Goal: Transaction & Acquisition: Book appointment/travel/reservation

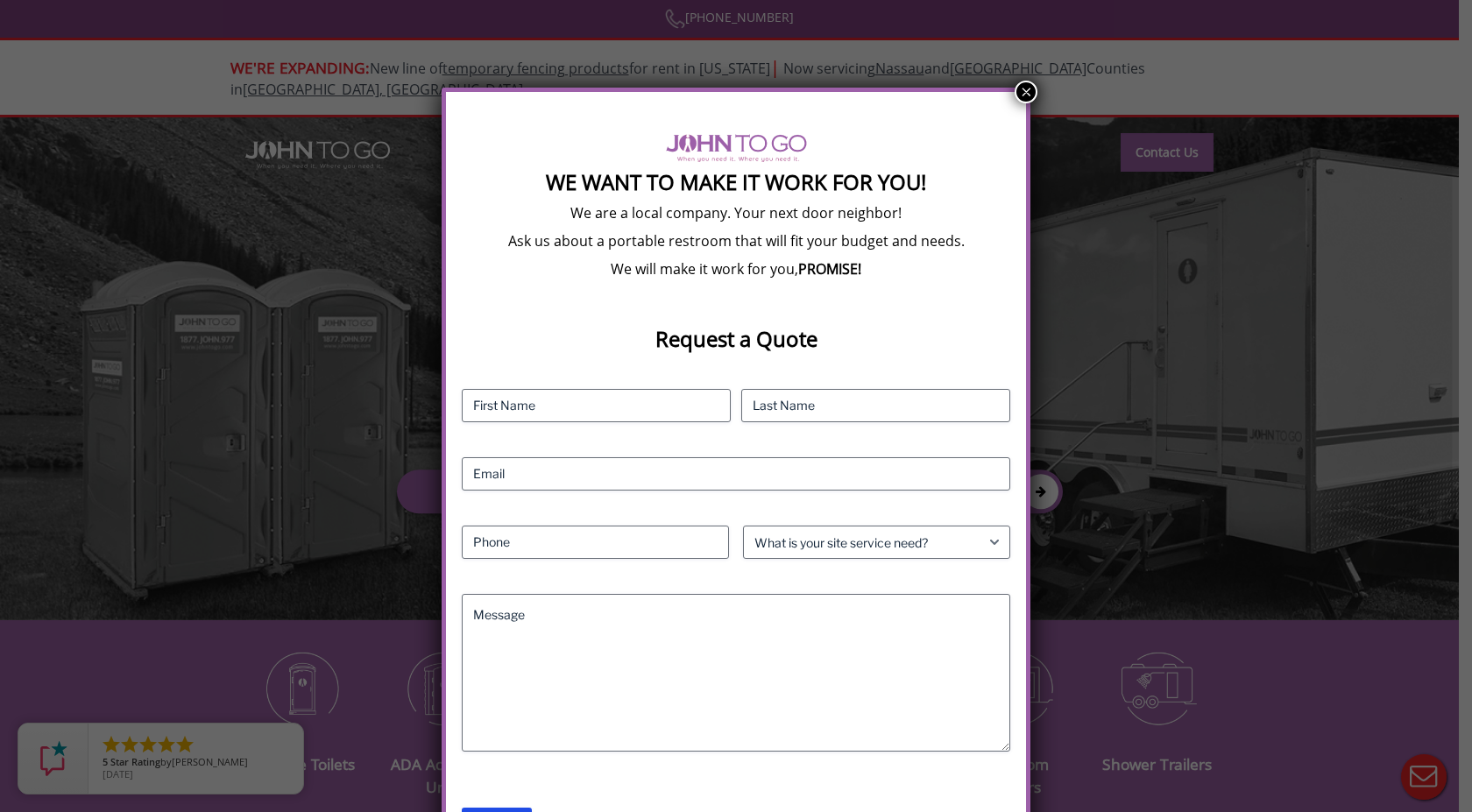
click at [1026, 92] on button "×" at bounding box center [1026, 91] width 23 height 23
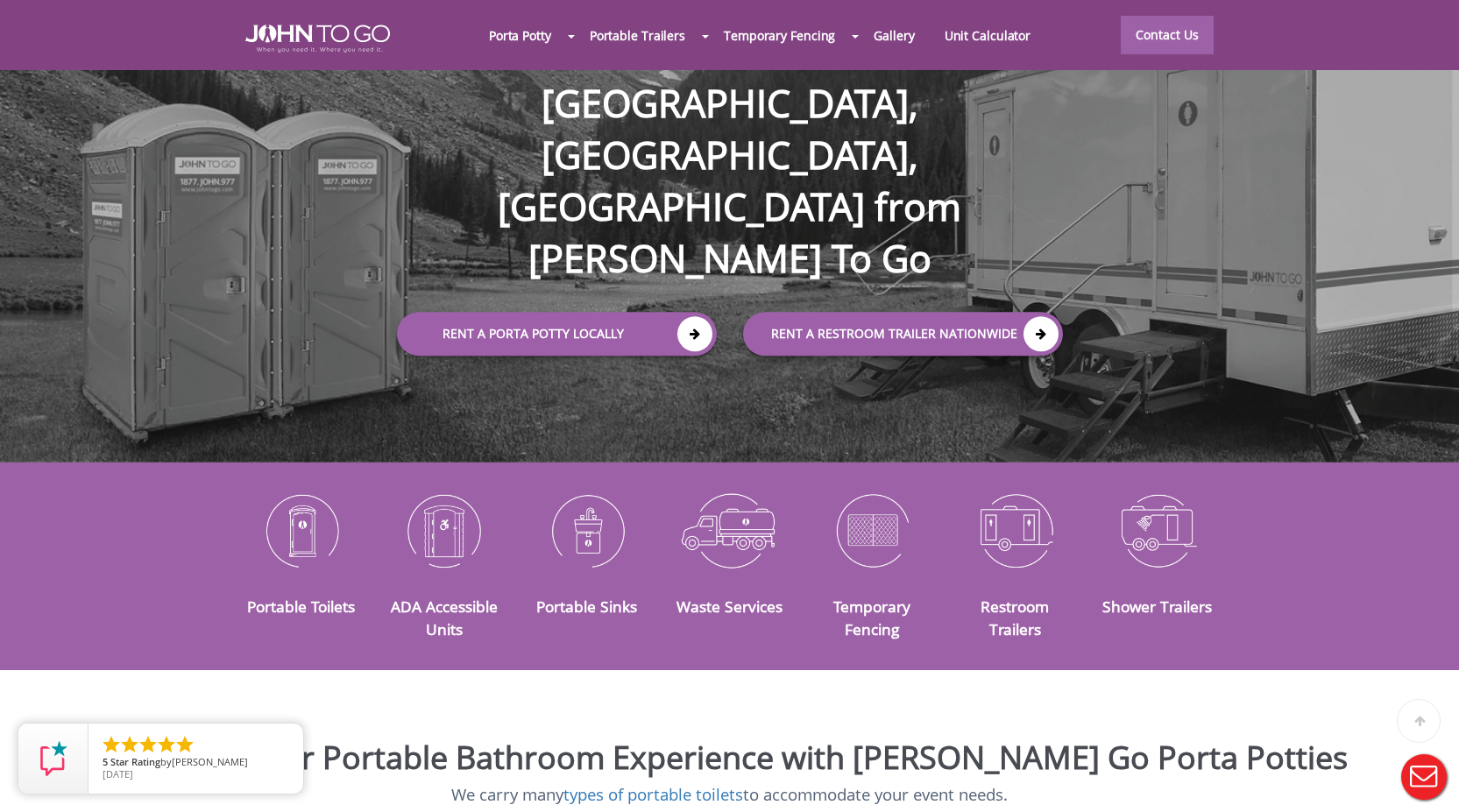
scroll to position [438, 0]
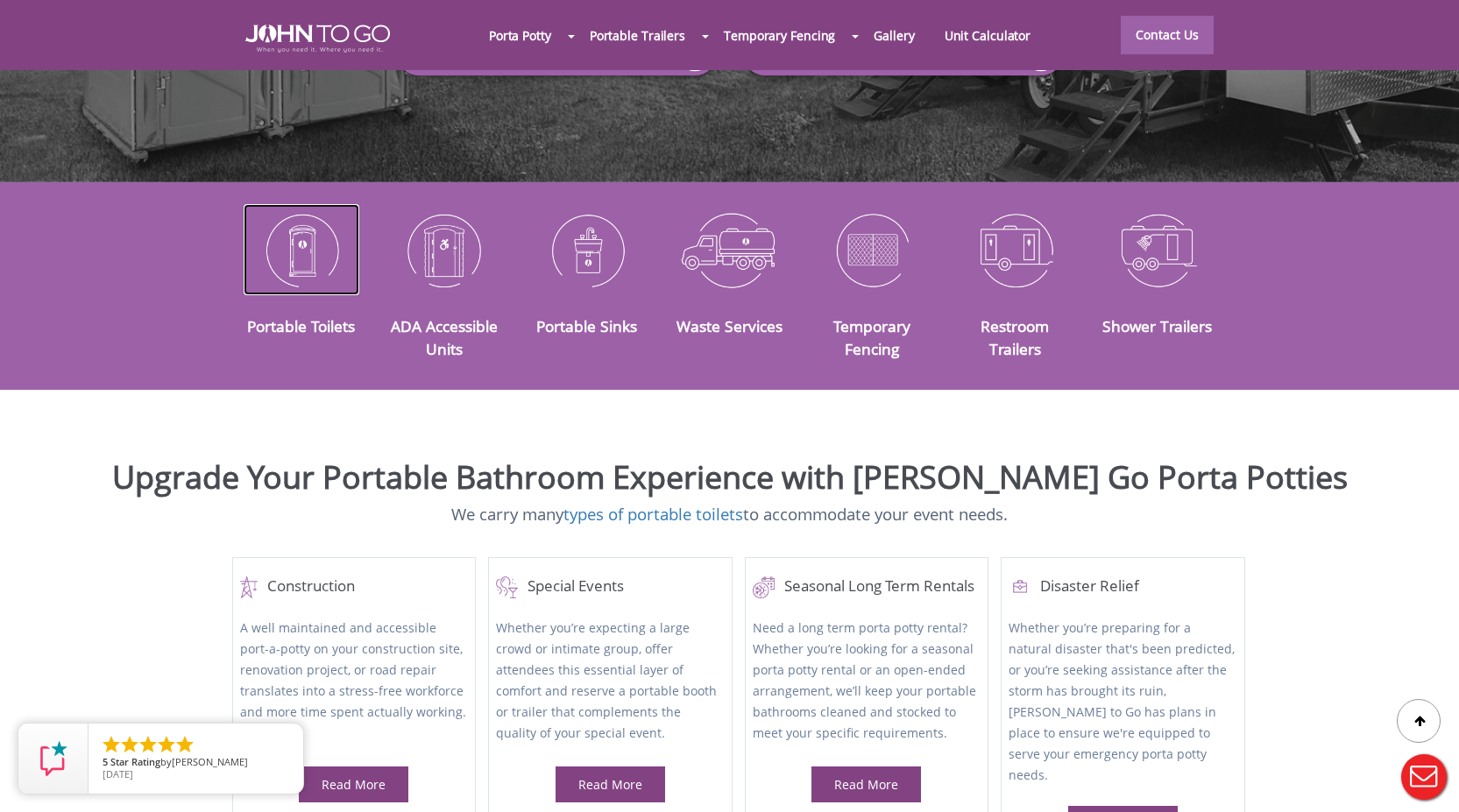
click at [284, 237] on img at bounding box center [301, 250] width 116 height 91
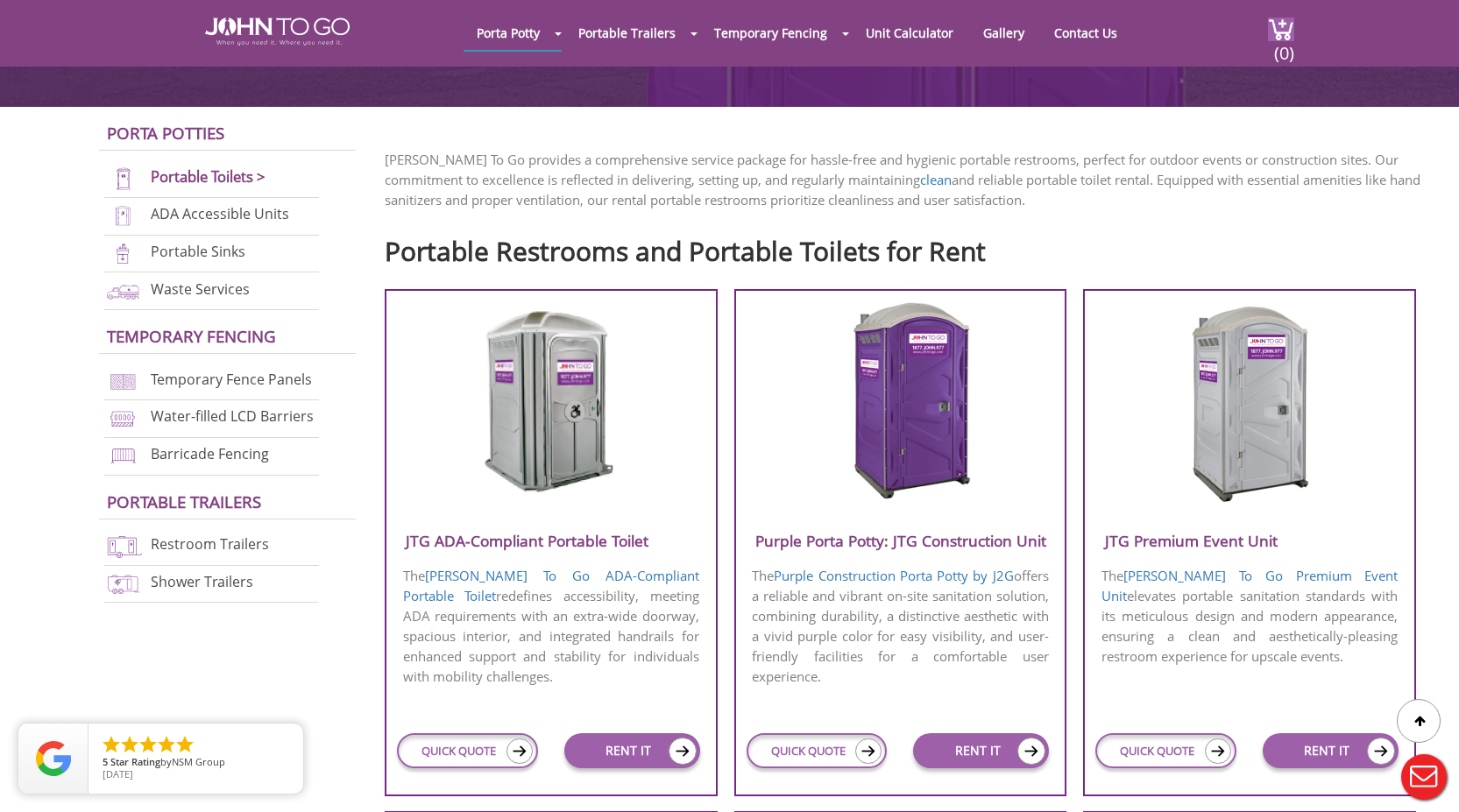
scroll to position [526, 0]
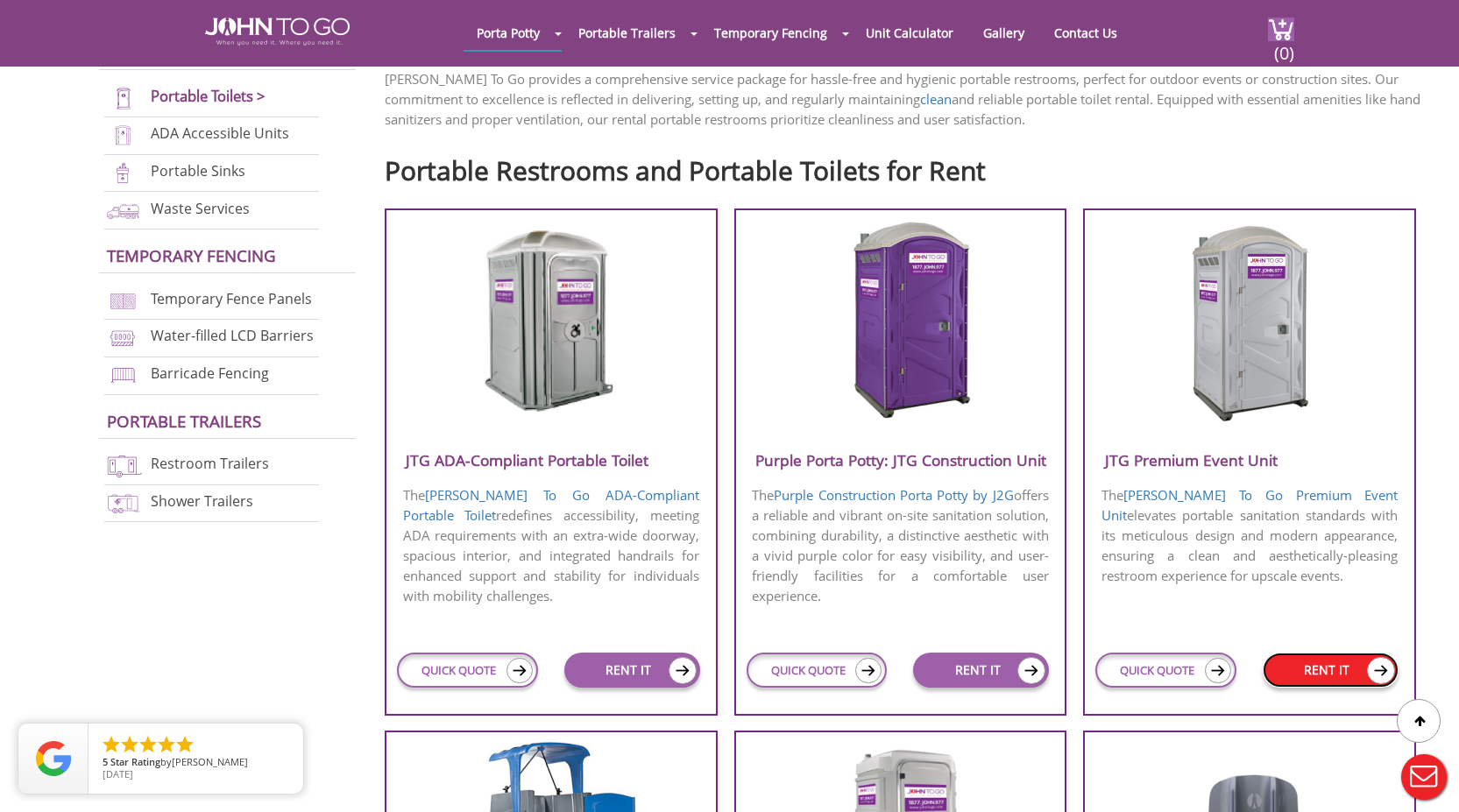
click at [1334, 665] on link "RENT IT" at bounding box center [1330, 670] width 135 height 35
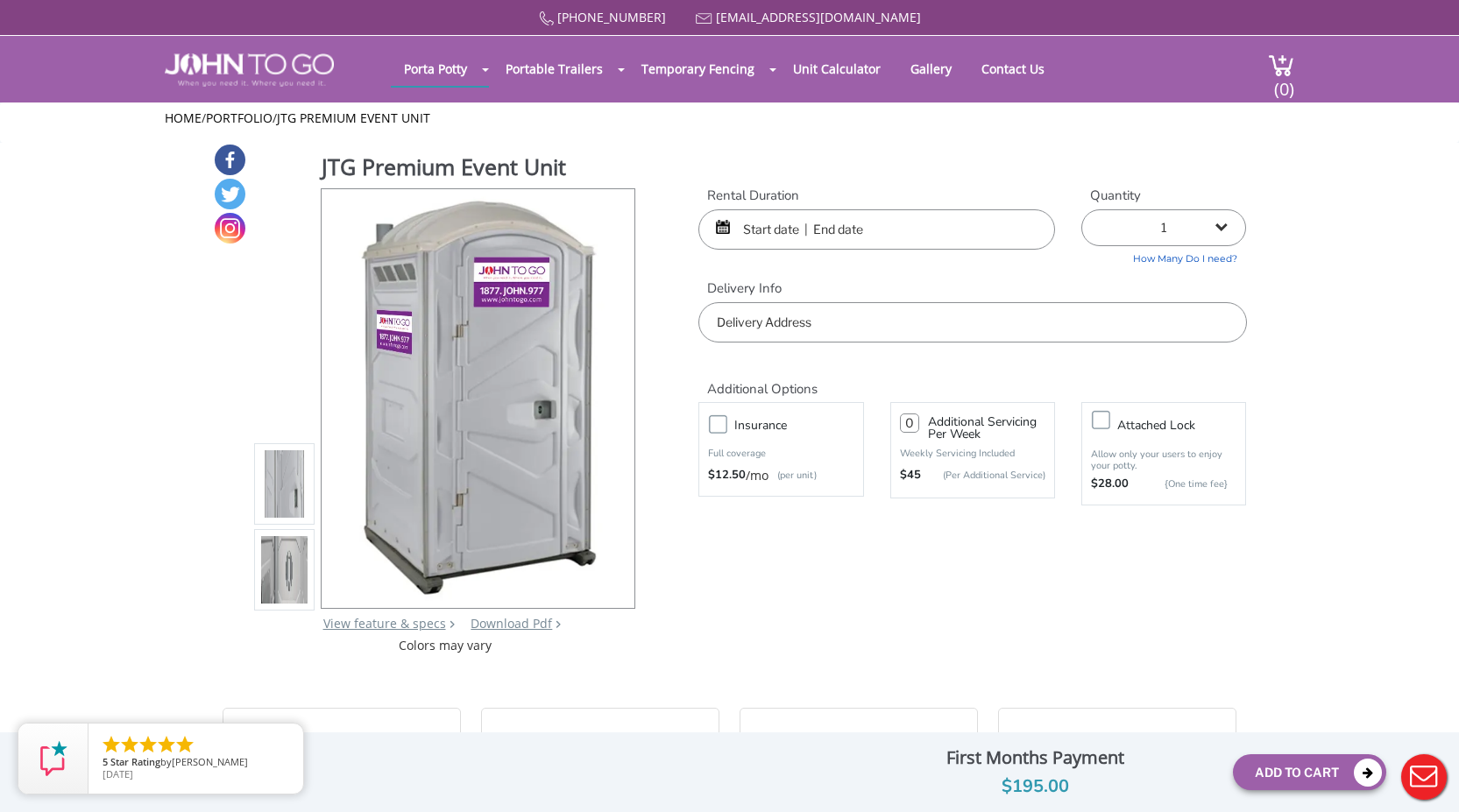
click at [955, 237] on input "text" at bounding box center [876, 230] width 357 height 40
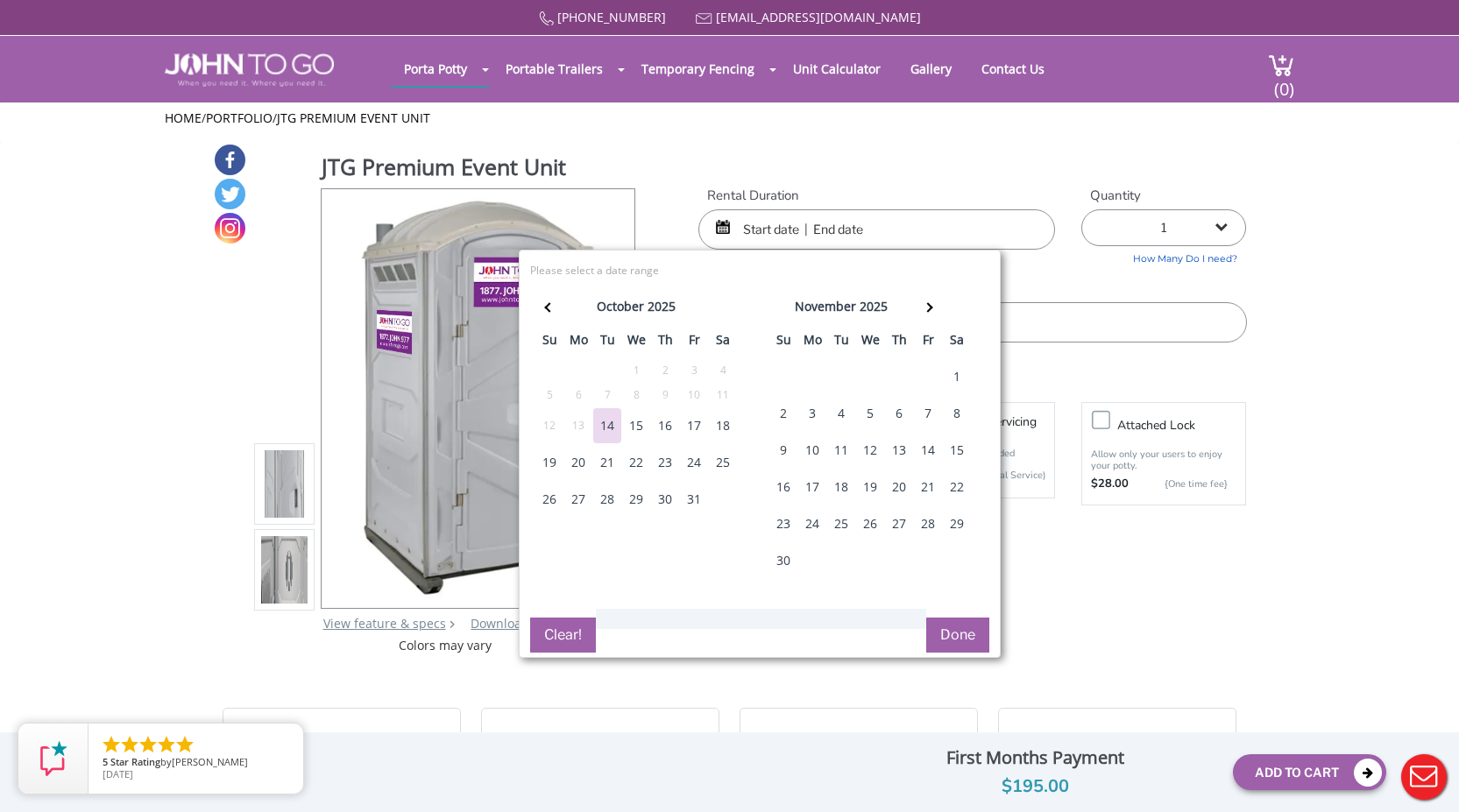
click at [728, 454] on div "25" at bounding box center [723, 463] width 28 height 35
click at [720, 461] on div "25" at bounding box center [723, 463] width 28 height 35
type input "10/25/2025 to 10/25/2025"
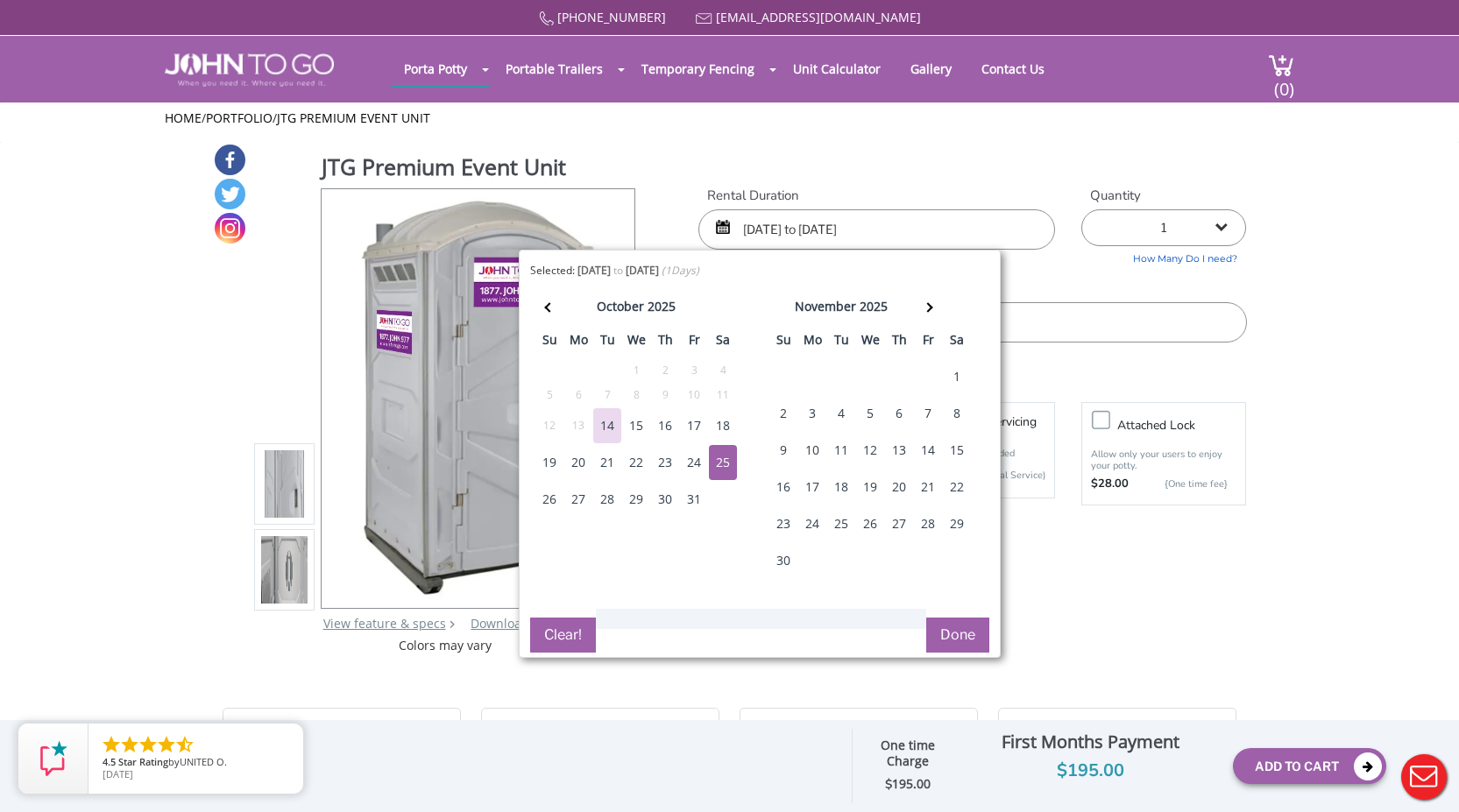
click at [948, 642] on button "Done" at bounding box center [958, 635] width 63 height 35
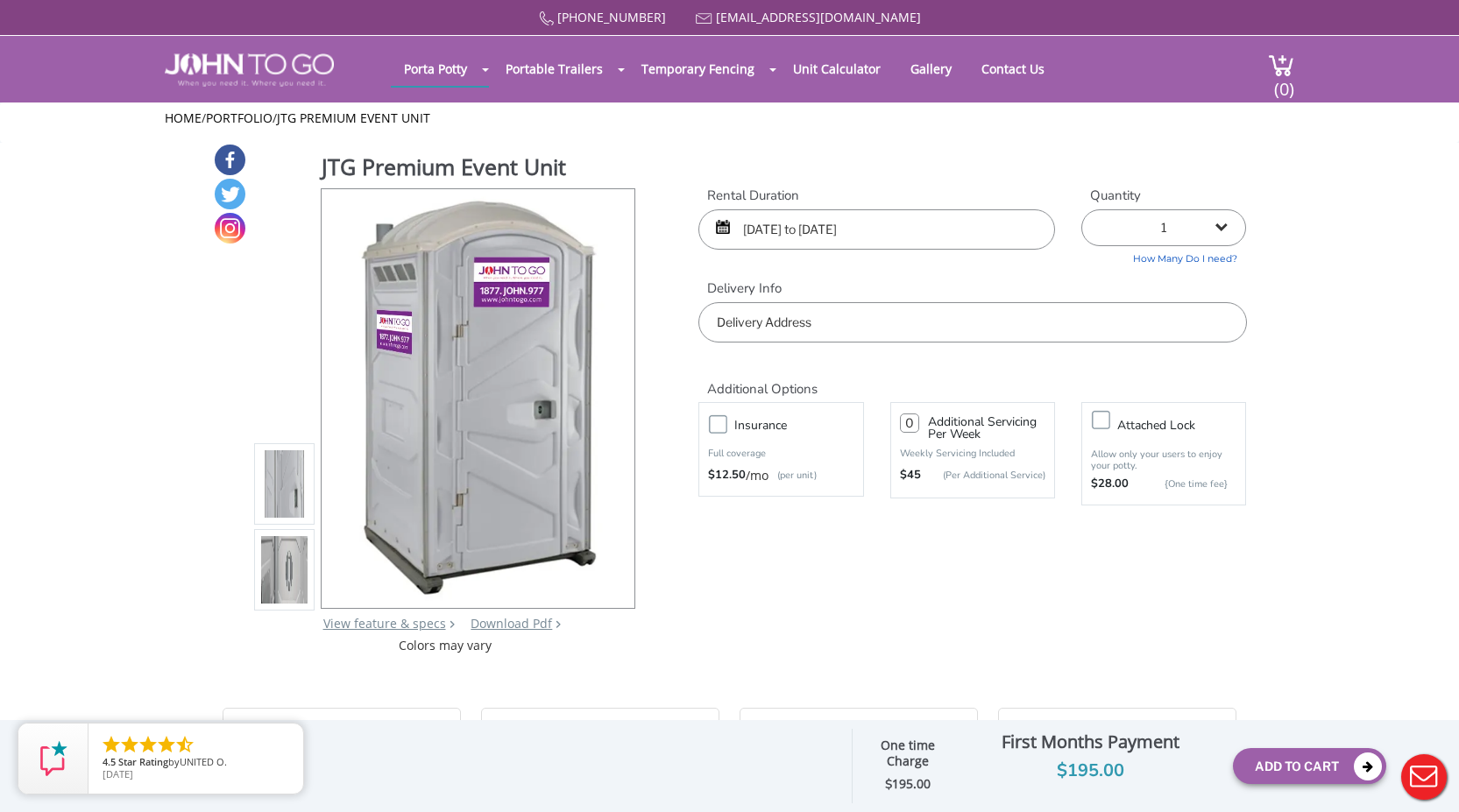
click at [824, 323] on input "text" at bounding box center [971, 322] width 548 height 40
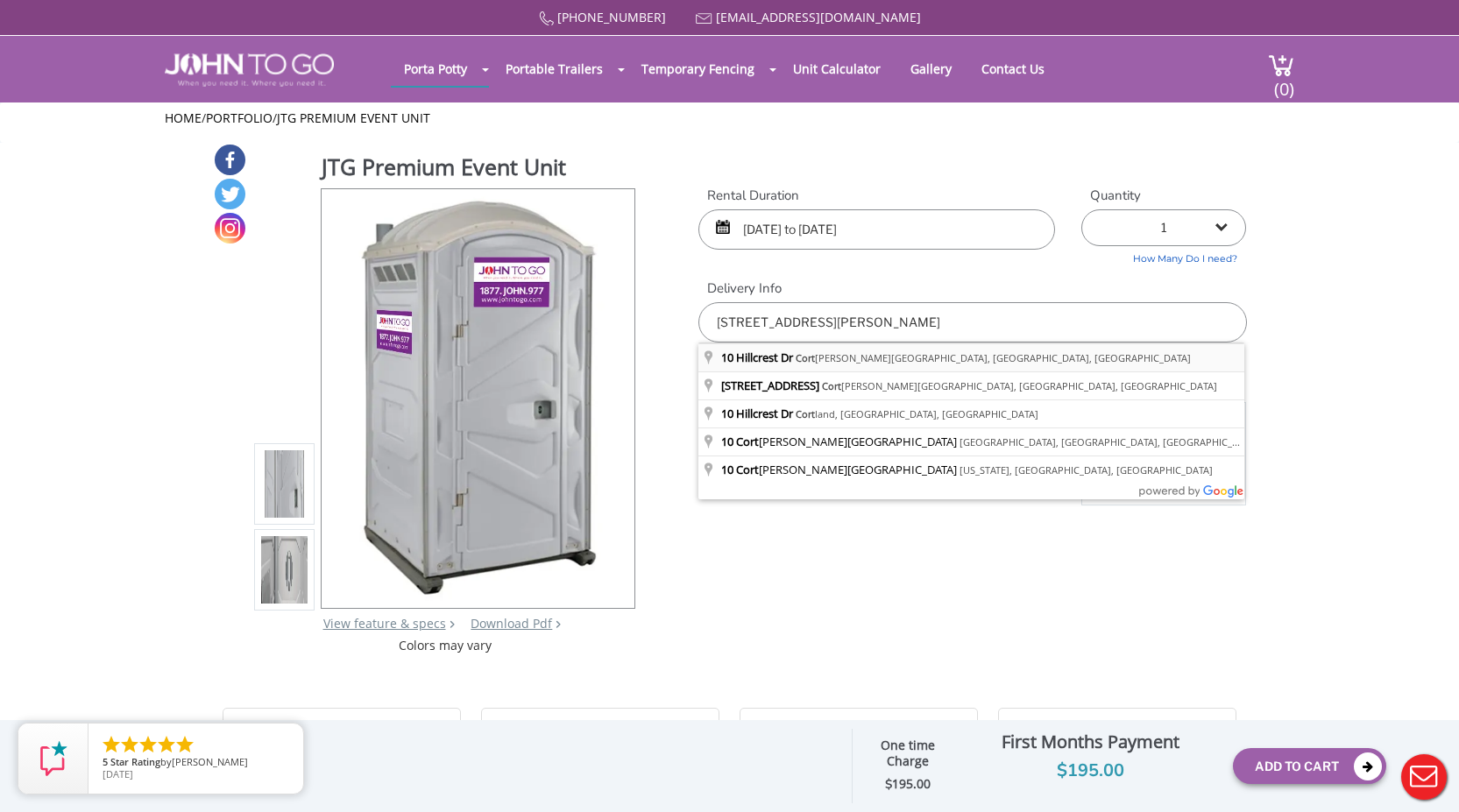
type input "10 Hillcrest Dr, Cortlandt Manor, NY, USA"
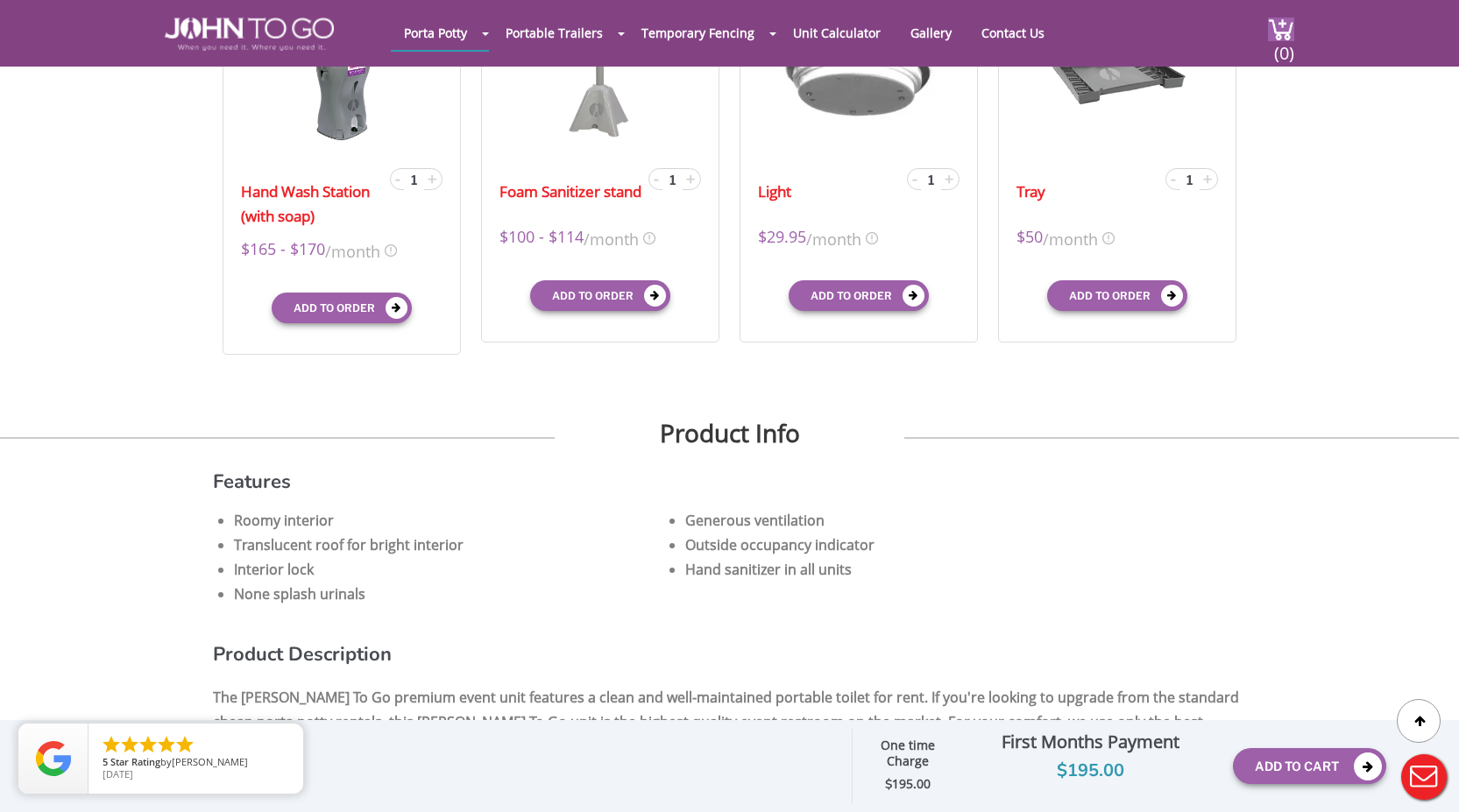
scroll to position [700, 0]
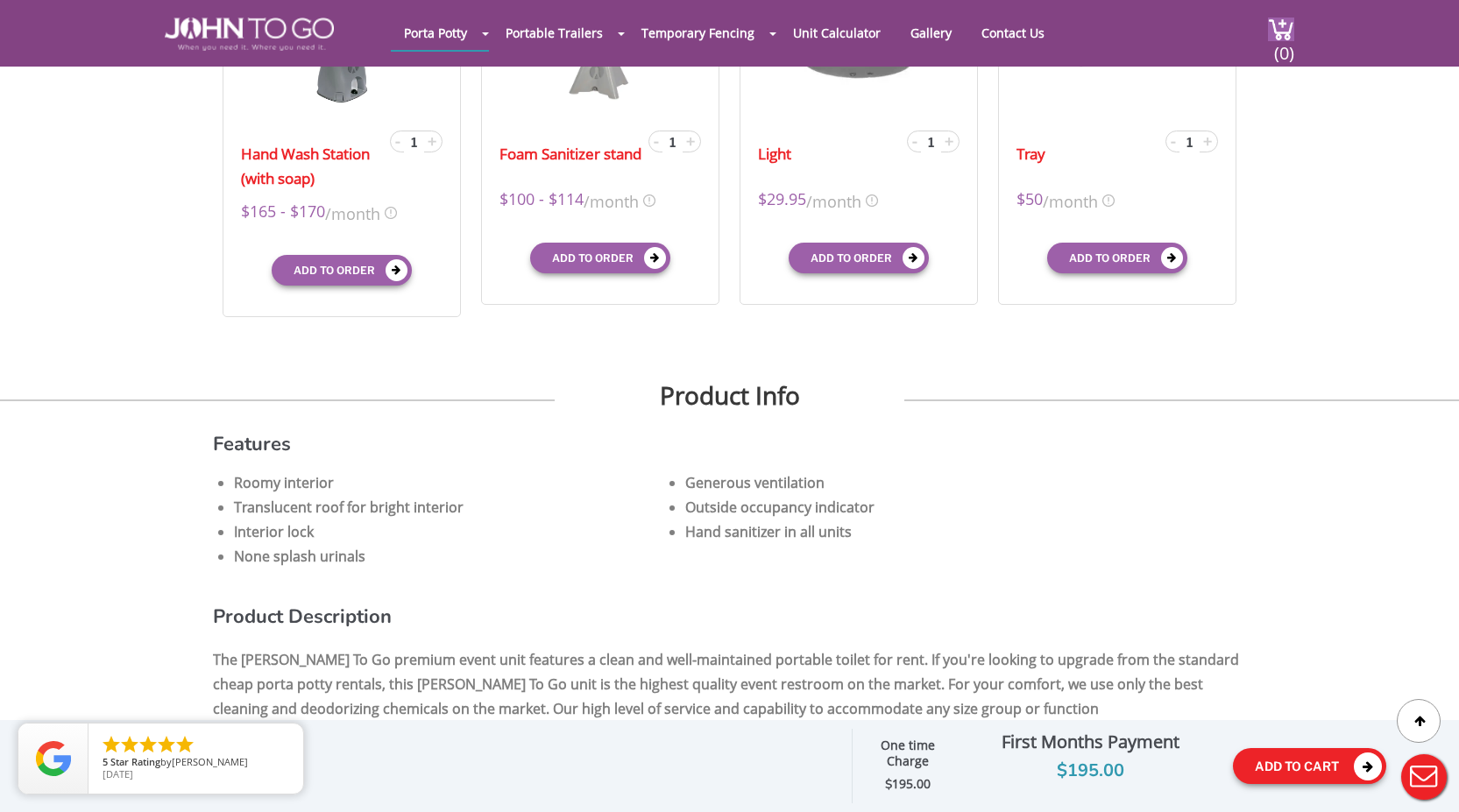
click at [1262, 757] on button "Add To Cart" at bounding box center [1310, 765] width 154 height 36
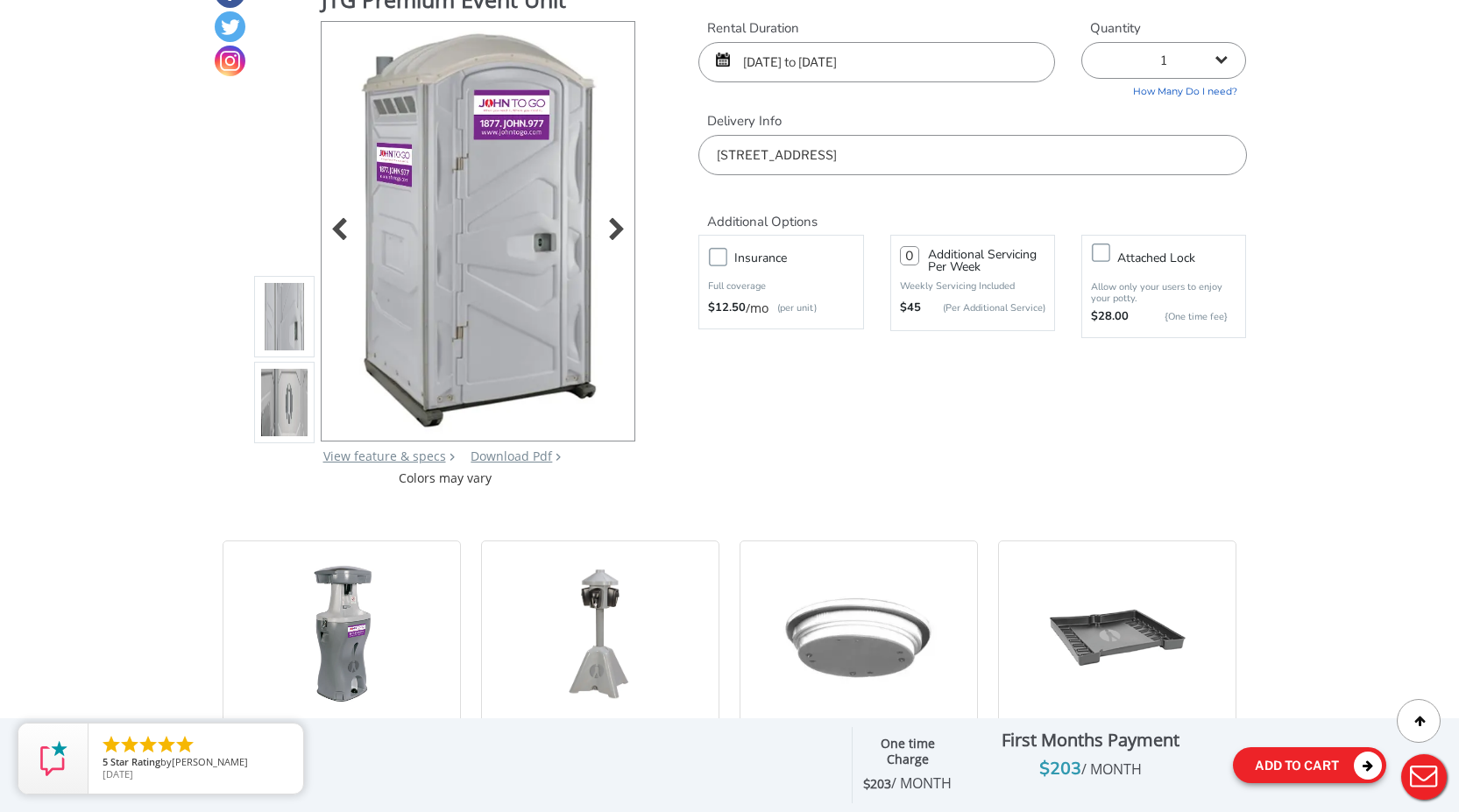
scroll to position [0, 0]
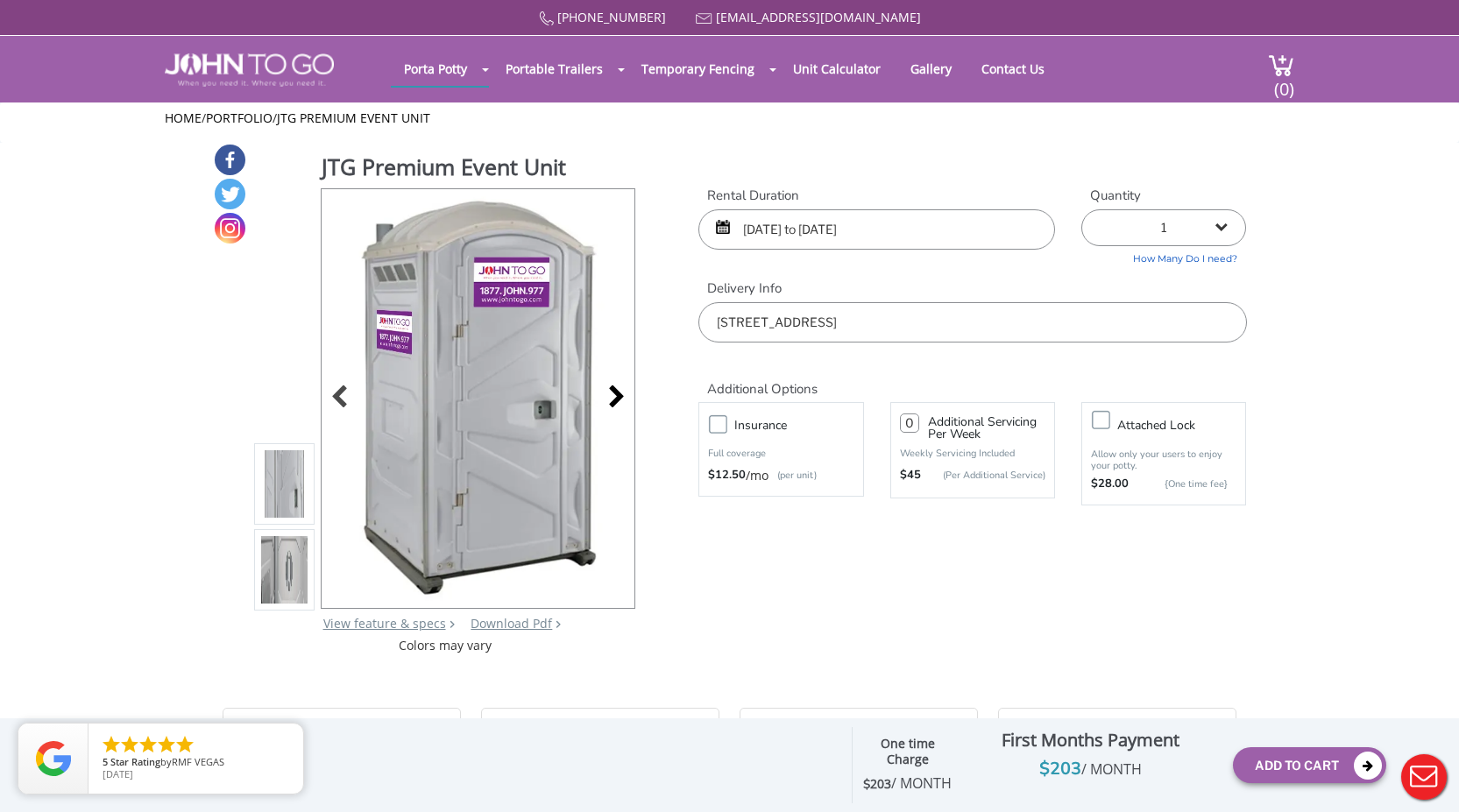
click at [612, 398] on div at bounding box center [611, 398] width 25 height 25
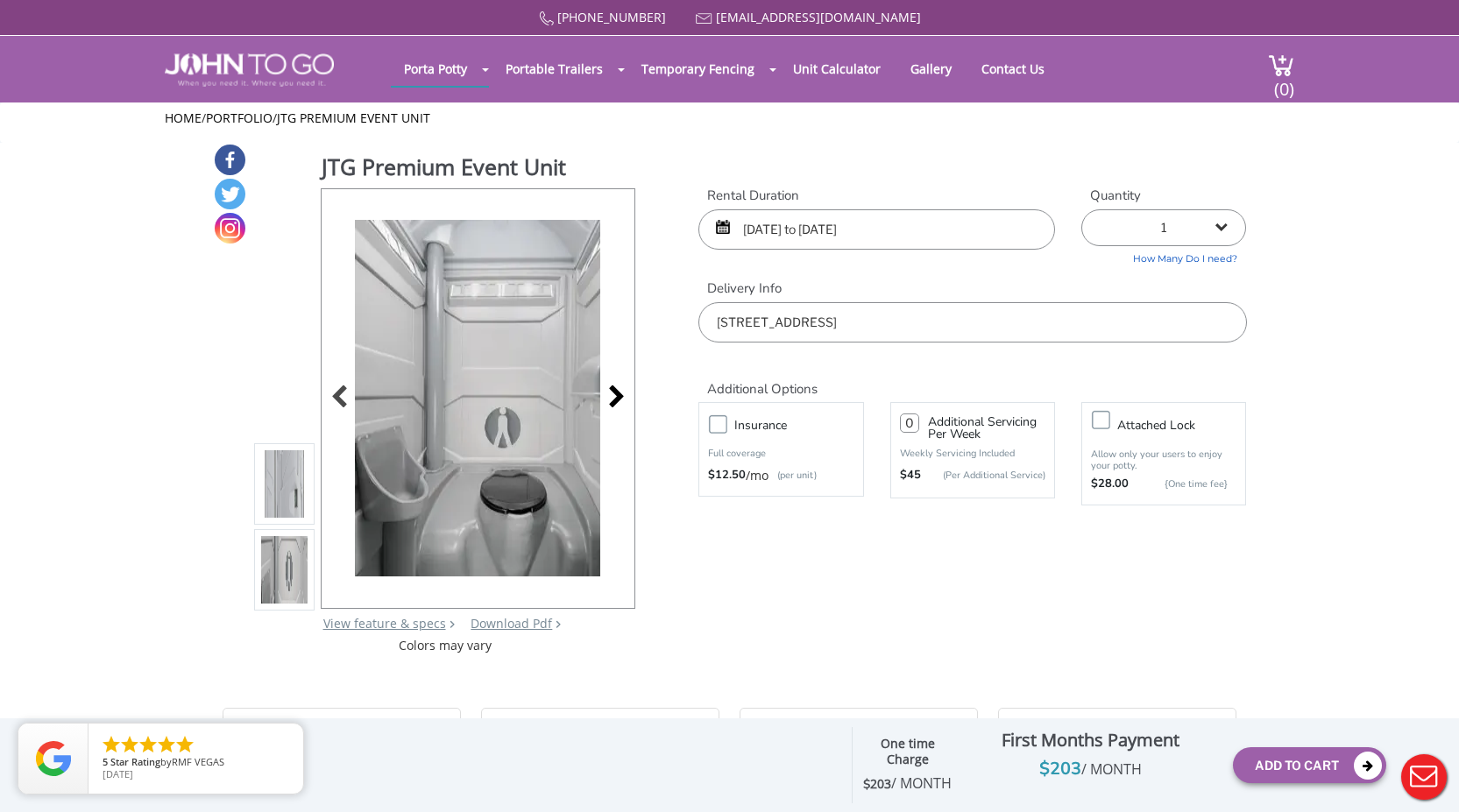
click at [612, 398] on div at bounding box center [611, 398] width 25 height 25
